Goal: Use online tool/utility

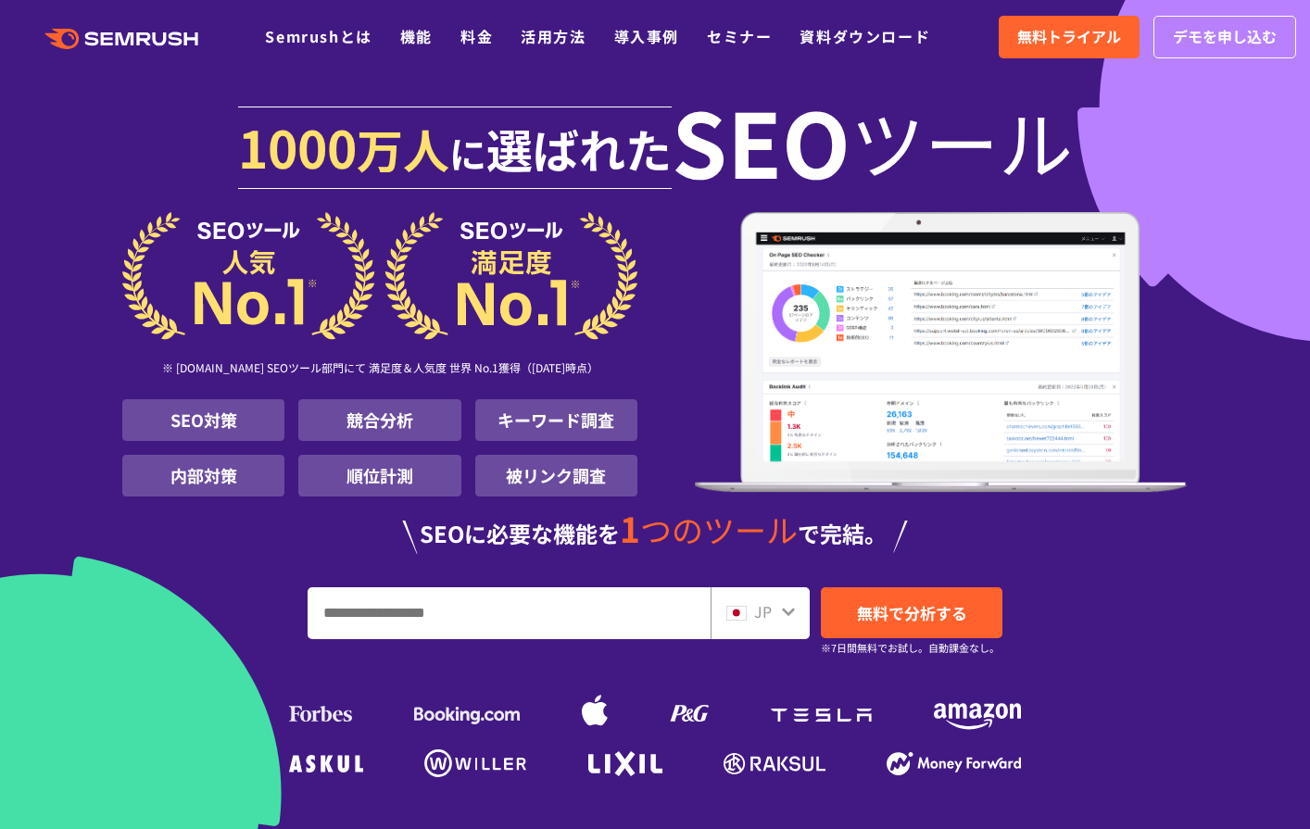
click at [344, 267] on img at bounding box center [379, 276] width 515 height 128
drag, startPoint x: 0, startPoint y: 0, endPoint x: 344, endPoint y: 267, distance: 435.1
click at [344, 267] on img at bounding box center [379, 276] width 515 height 128
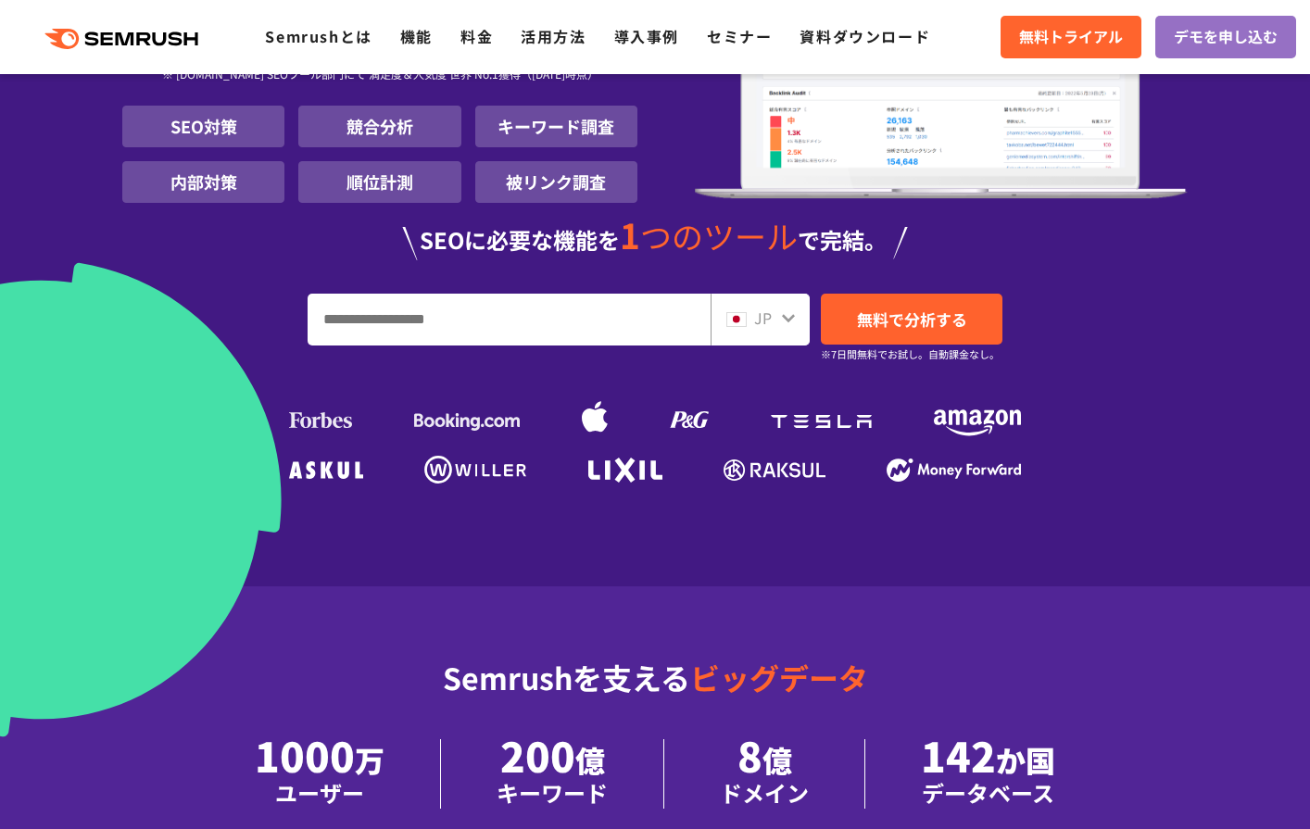
scroll to position [289, 0]
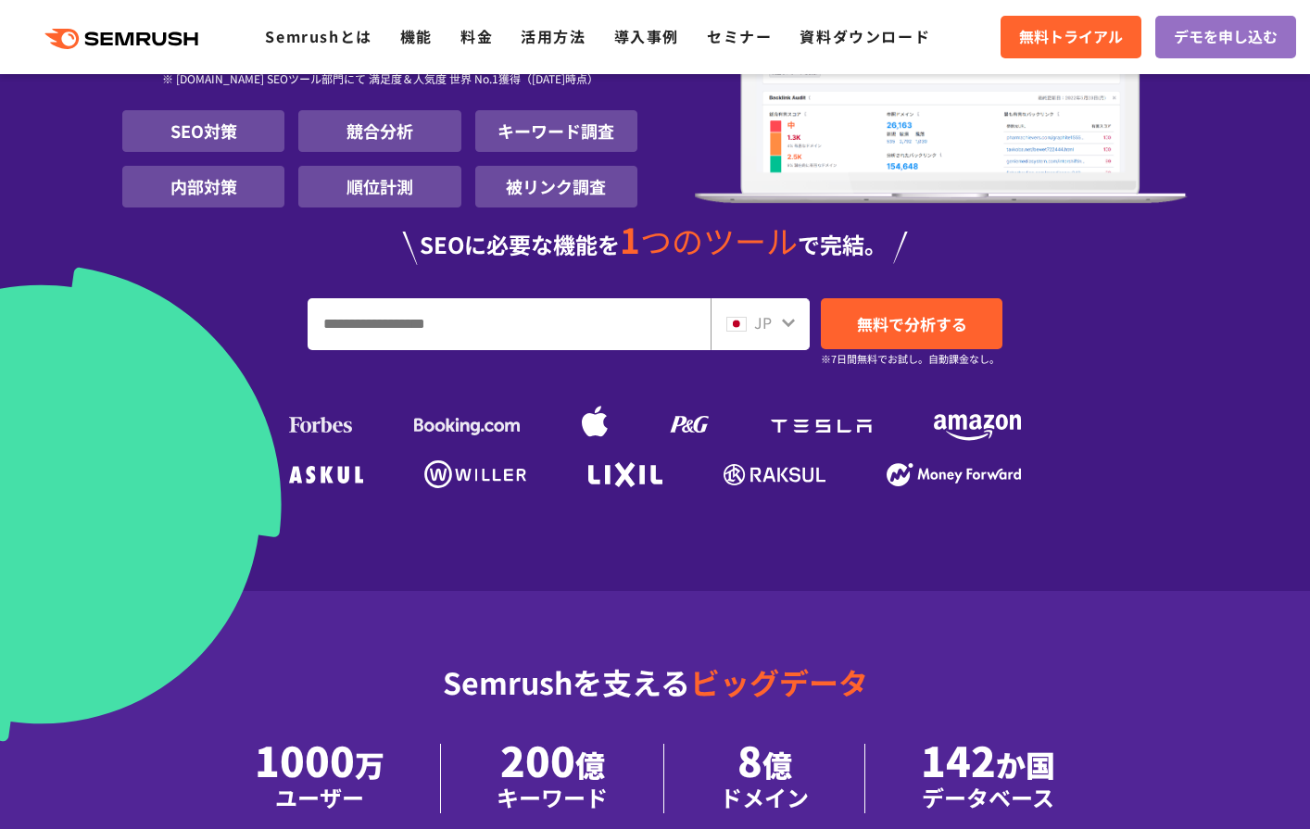
click at [369, 327] on input "URL、キーワードを入力してください" at bounding box center [508, 324] width 401 height 50
paste input "**********"
type input "**********"
click at [921, 327] on span "無料で分析する" at bounding box center [912, 323] width 110 height 23
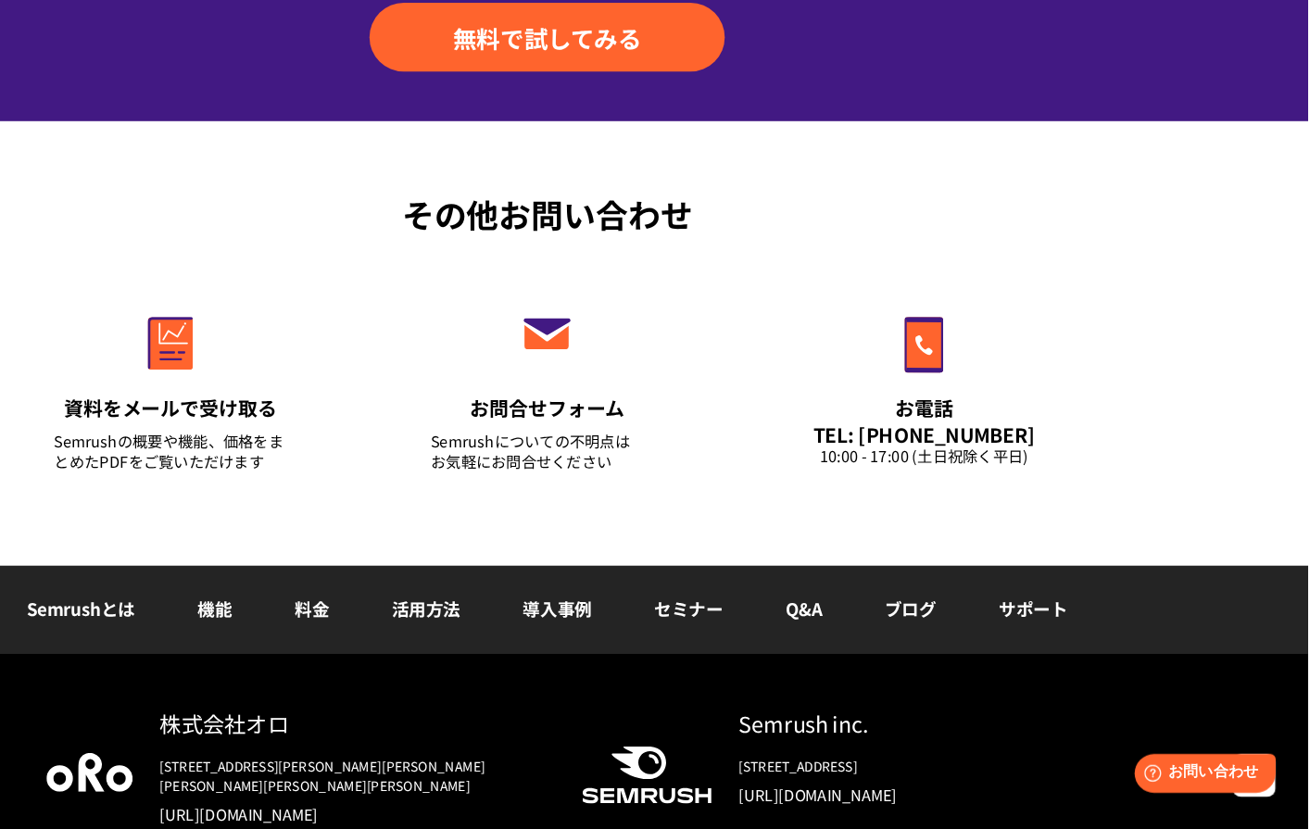
scroll to position [6223, 0]
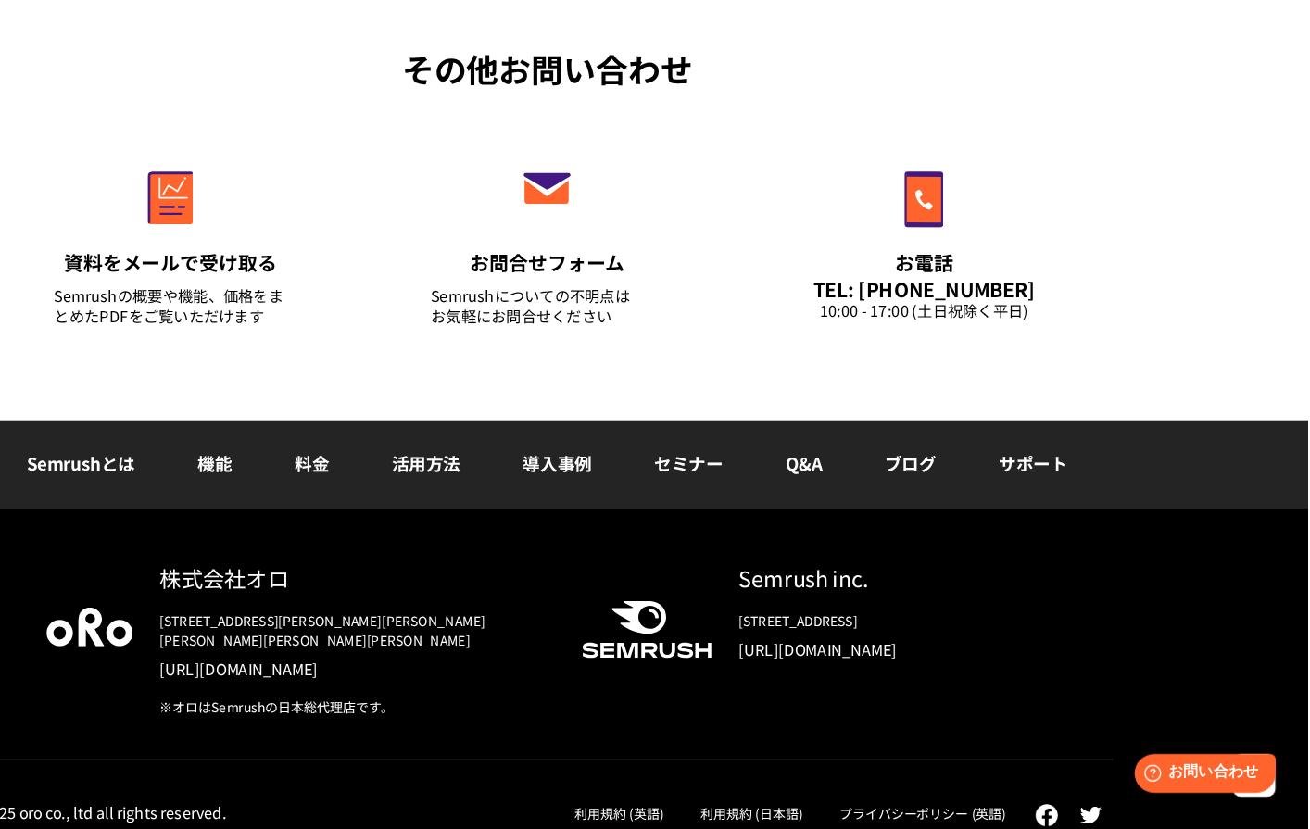
click at [1108, 682] on div "株式会社オロ [STREET_ADDRESS][PERSON_NAME][PERSON_NAME][PERSON_NAME][PERSON_NAME][PER…" at bounding box center [655, 684] width 973 height 170
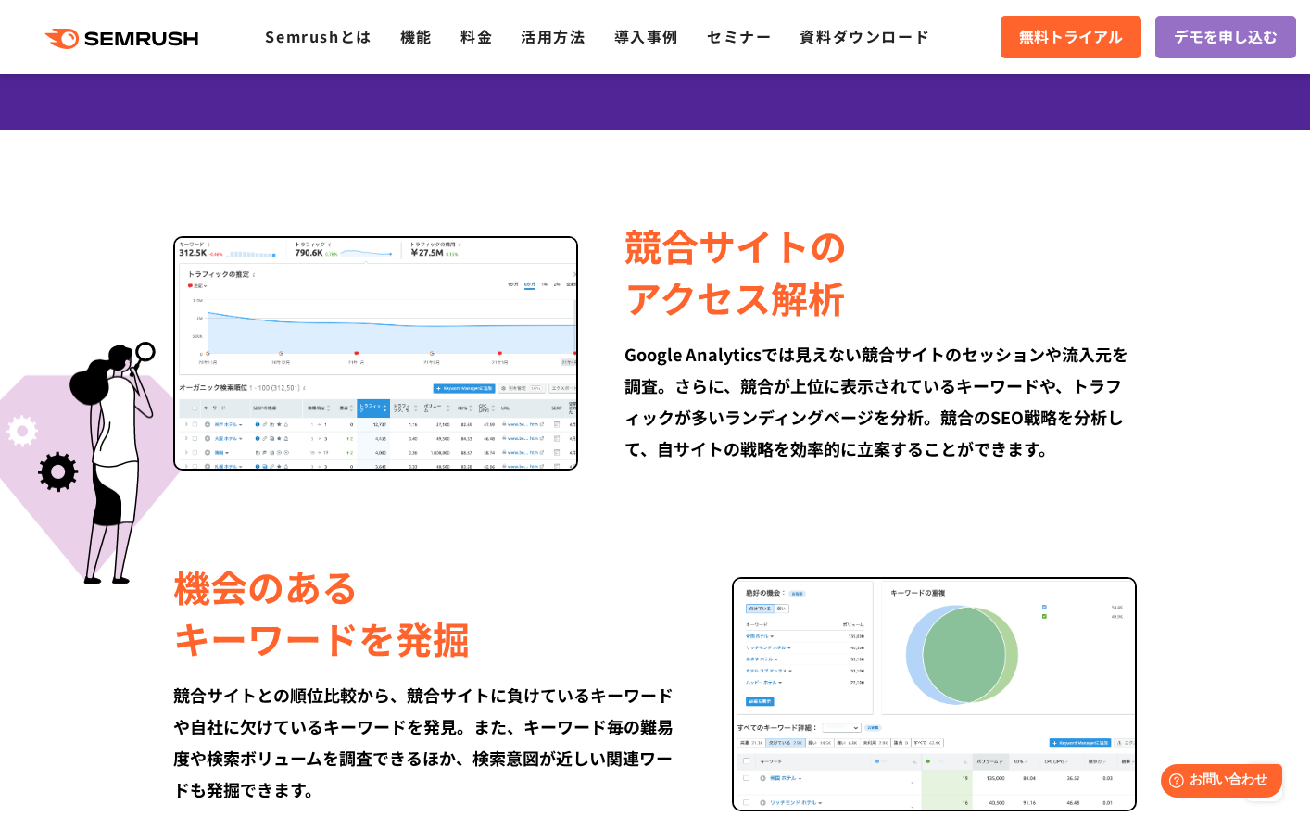
scroll to position [0, 0]
